Goal: Check status: Check status

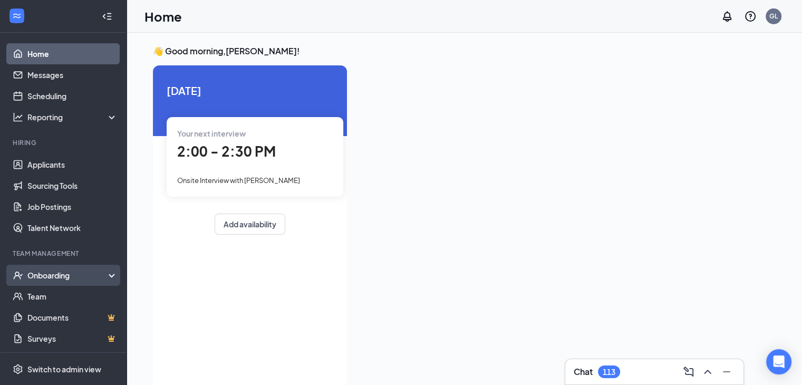
click at [60, 268] on div "Onboarding" at bounding box center [63, 275] width 127 height 21
click at [46, 293] on link "Overview" at bounding box center [72, 296] width 90 height 21
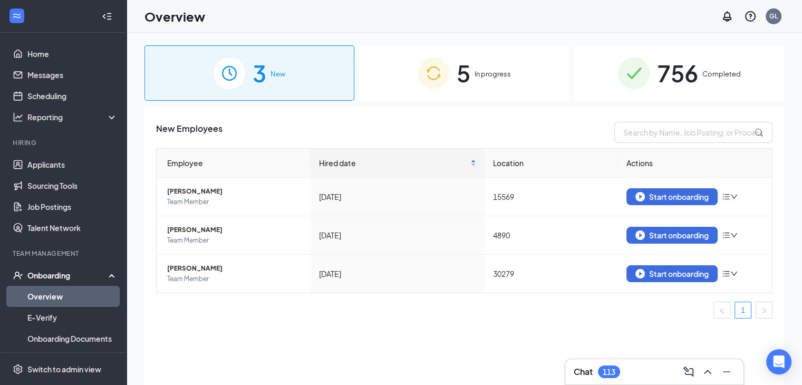
click at [472, 90] on div "5 In progress" at bounding box center [465, 72] width 210 height 55
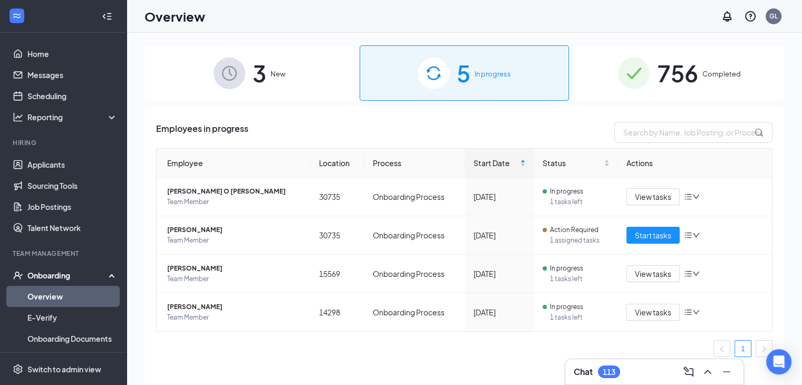
click at [277, 76] on span "New" at bounding box center [278, 74] width 15 height 11
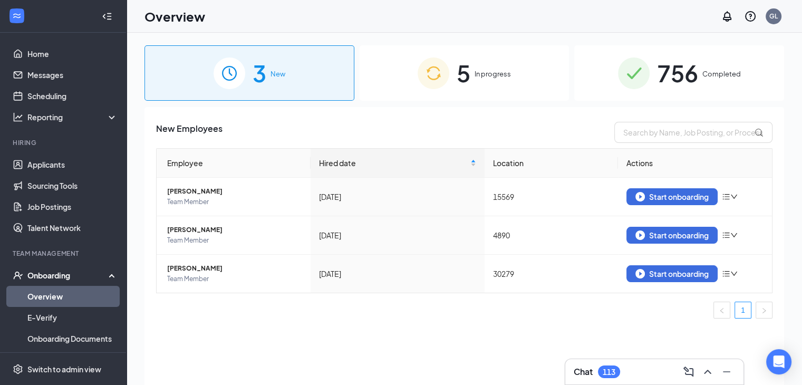
click at [482, 71] on span "In progress" at bounding box center [493, 74] width 36 height 11
